Goal: Register for event/course

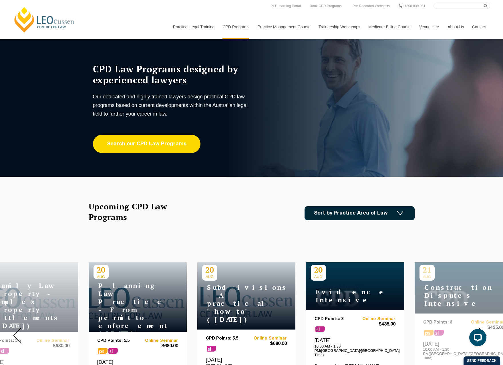
click at [171, 143] on link "Search our CPD Law Programs" at bounding box center [146, 144] width 107 height 18
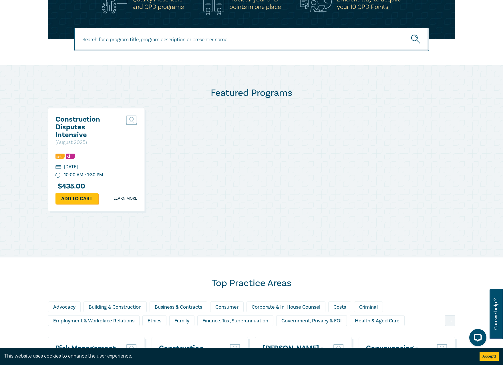
scroll to position [343, 0]
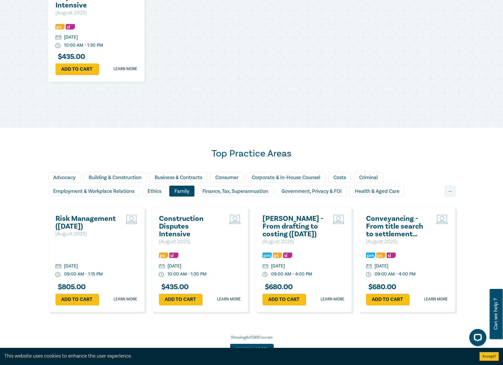
click at [182, 192] on div "Family" at bounding box center [181, 190] width 25 height 11
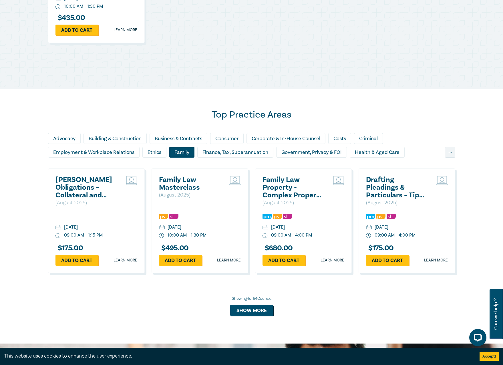
scroll to position [429, 0]
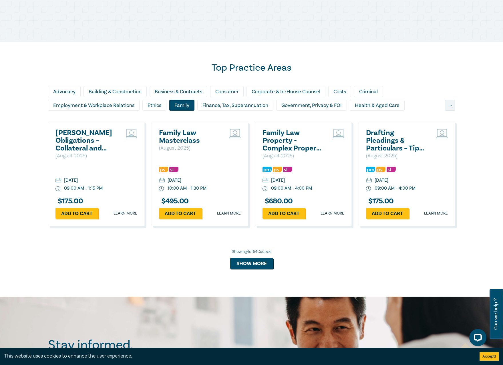
click at [279, 137] on h2 "Family Law Property - Complex Property Settlements ([DATE])" at bounding box center [292, 140] width 61 height 23
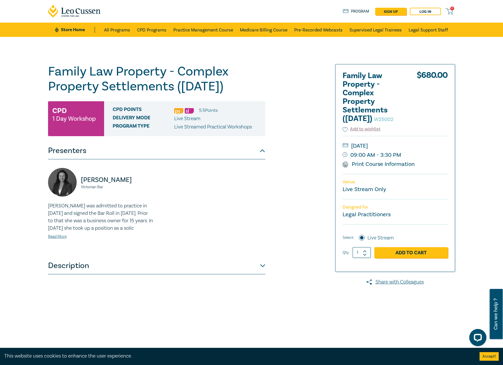
click at [81, 274] on button "Description" at bounding box center [156, 265] width 217 height 17
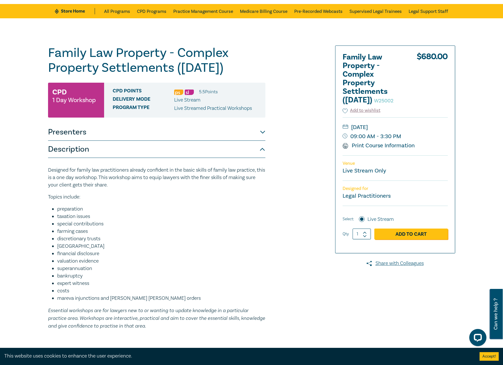
scroll to position [29, 0]
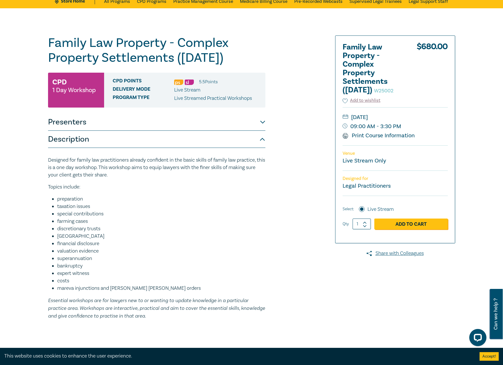
drag, startPoint x: 67, startPoint y: 195, endPoint x: 99, endPoint y: 284, distance: 94.8
click at [99, 284] on div "Designed for family law practitioners already confident in the basic skills of …" at bounding box center [156, 237] width 217 height 163
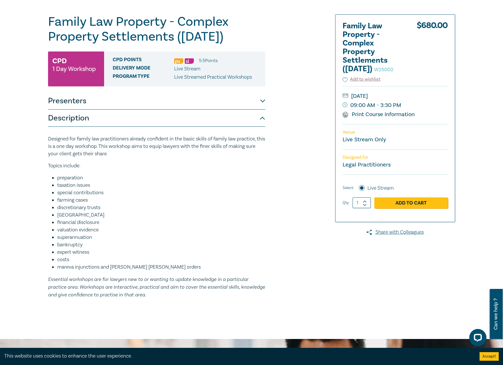
scroll to position [57, 0]
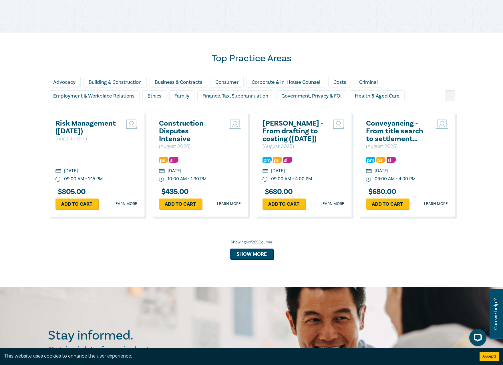
scroll to position [324, 0]
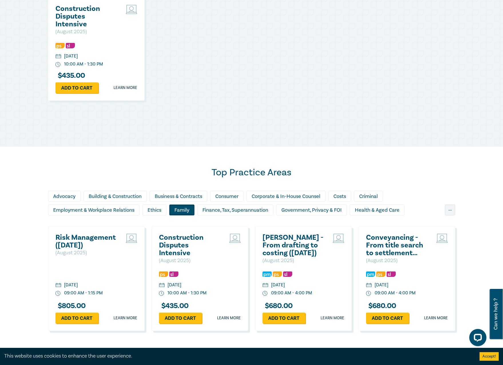
click at [180, 211] on div "Family" at bounding box center [181, 209] width 25 height 11
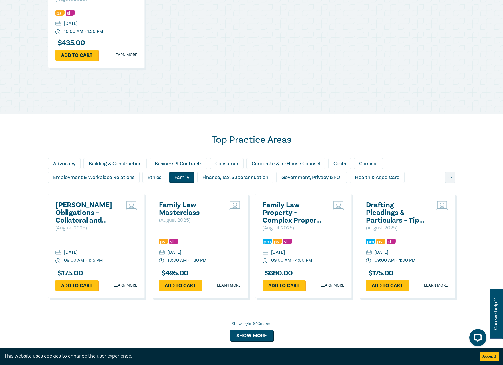
scroll to position [410, 0]
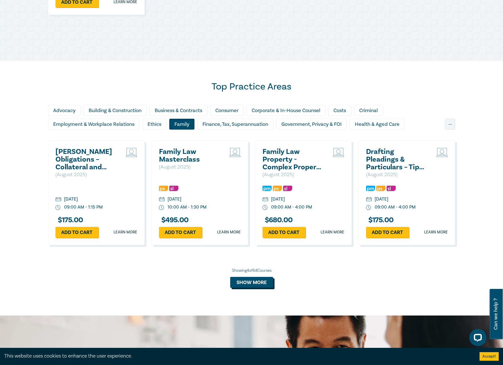
click at [256, 283] on button "Show more" at bounding box center [251, 282] width 43 height 11
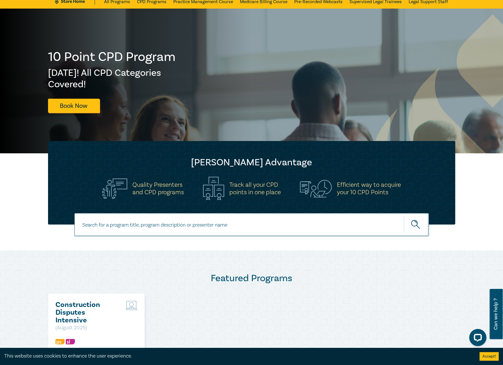
scroll to position [0, 0]
